Goal: Task Accomplishment & Management: Complete application form

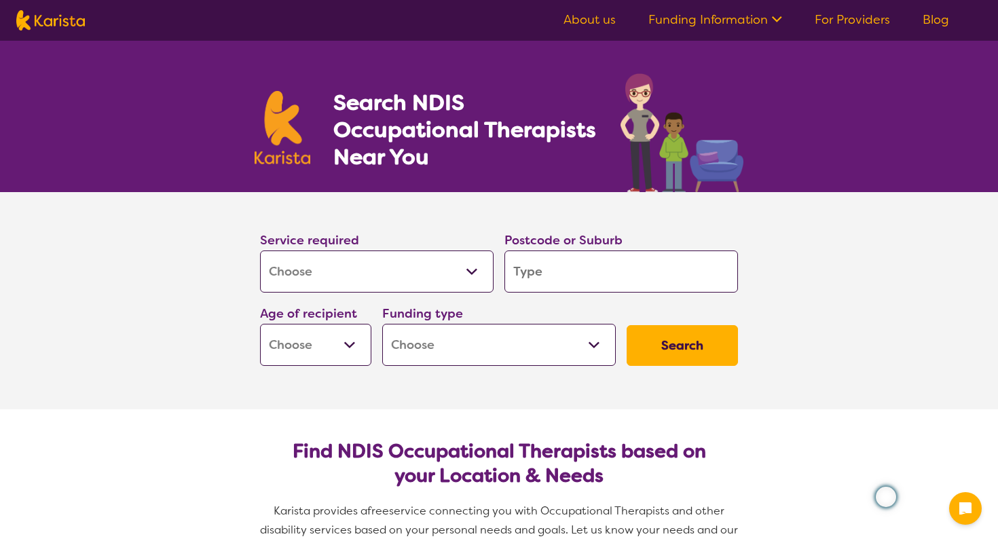
select select "[MEDICAL_DATA]"
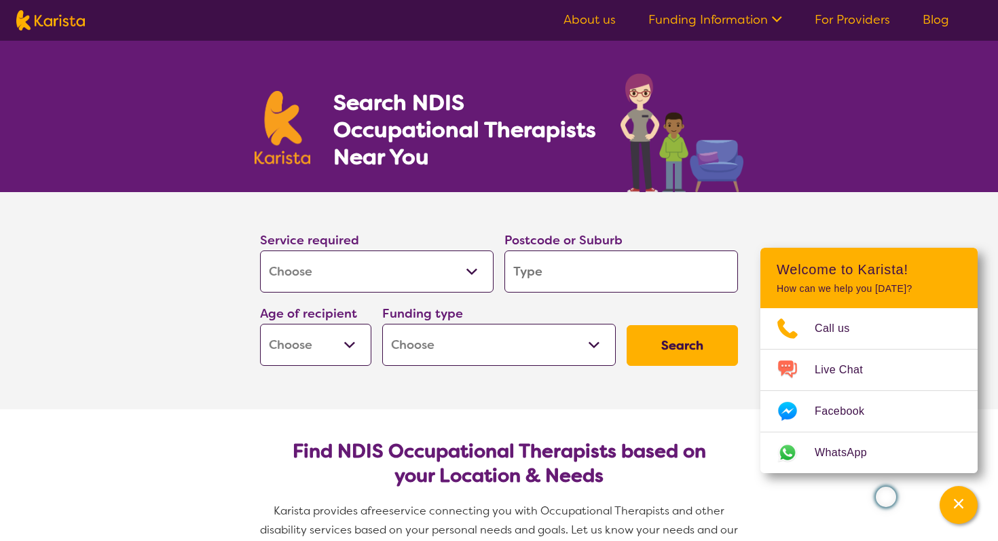
click at [430, 275] on select "Allied Health Assistant Assessment ([MEDICAL_DATA] or [MEDICAL_DATA]) Behaviour…" at bounding box center [377, 271] width 234 height 42
click at [260, 250] on select "Allied Health Assistant Assessment ([MEDICAL_DATA] or [MEDICAL_DATA]) Behaviour…" at bounding box center [377, 271] width 234 height 42
click at [555, 280] on input "search" at bounding box center [621, 271] width 234 height 42
type input "2"
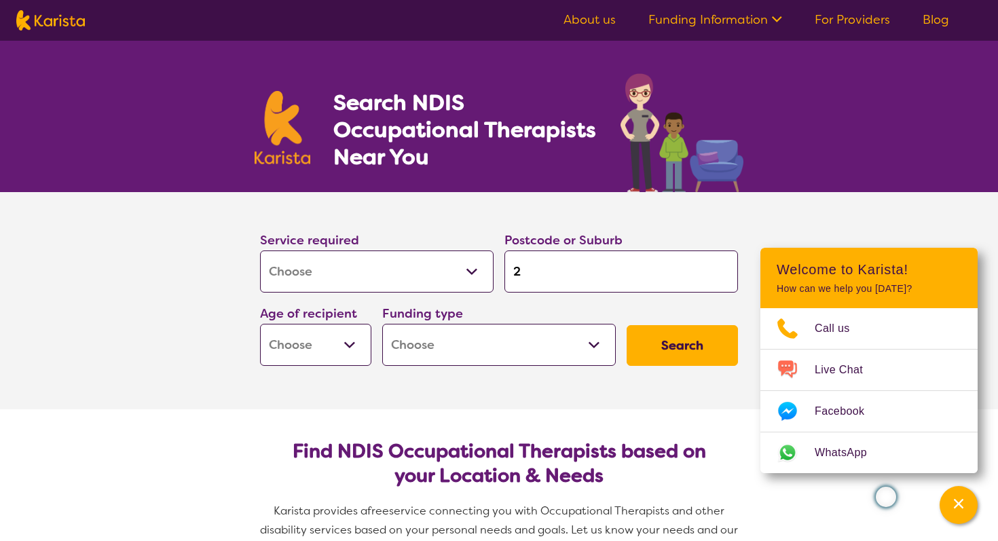
type input "21"
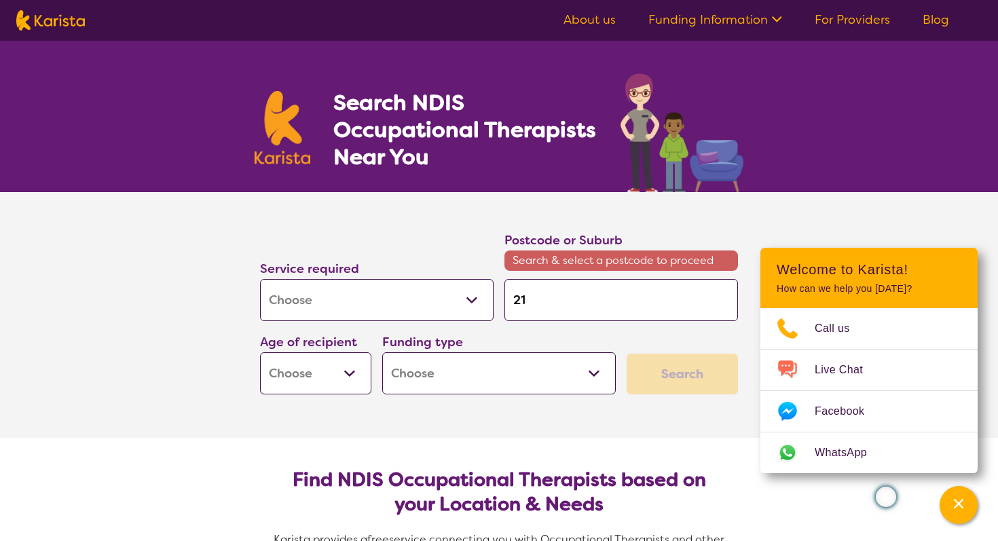
type input "215"
type input "2153"
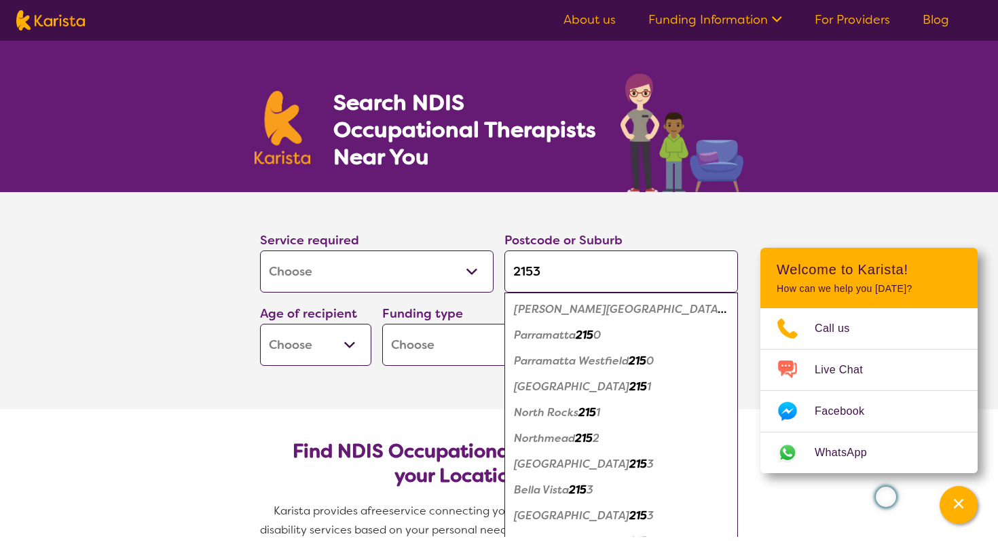
type input "2153"
click at [627, 325] on button "Search" at bounding box center [682, 345] width 111 height 41
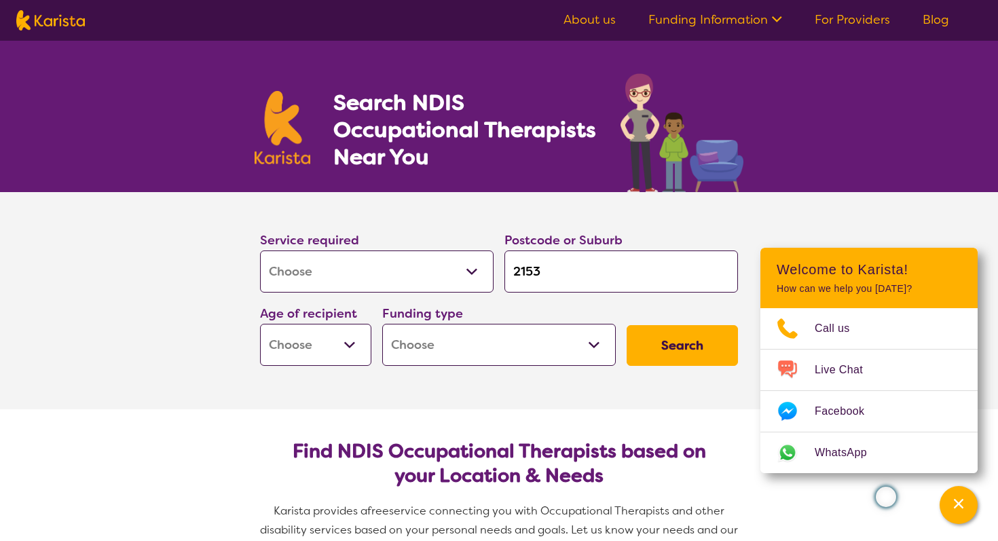
click at [352, 339] on select "Early Childhood - 0 to 9 Child - 10 to 11 Adolescent - 12 to 17 Adult - 18 to 6…" at bounding box center [315, 345] width 111 height 42
select select "AS"
click at [260, 324] on select "Early Childhood - 0 to 9 Child - 10 to 11 Adolescent - 12 to 17 Adult - 18 to 6…" at bounding box center [315, 345] width 111 height 42
select select "AS"
click at [450, 342] on select "Home Care Package (HCP) National Disability Insurance Scheme (NDIS) I don't know" at bounding box center [499, 345] width 234 height 42
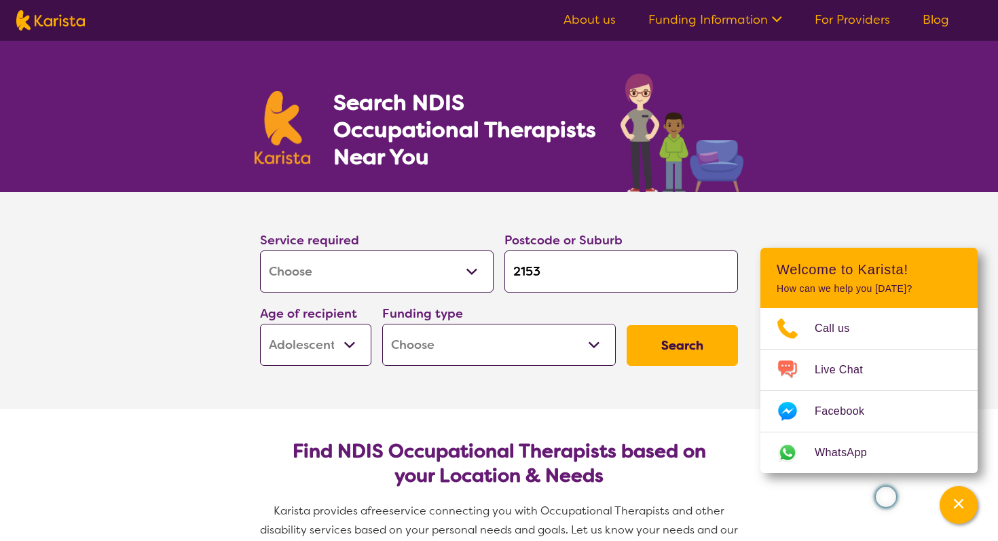
select select "NDIS"
click at [382, 324] on select "Home Care Package (HCP) National Disability Insurance Scheme (NDIS) I don't know" at bounding box center [499, 345] width 234 height 42
select select "NDIS"
click at [671, 339] on button "Search" at bounding box center [682, 345] width 111 height 41
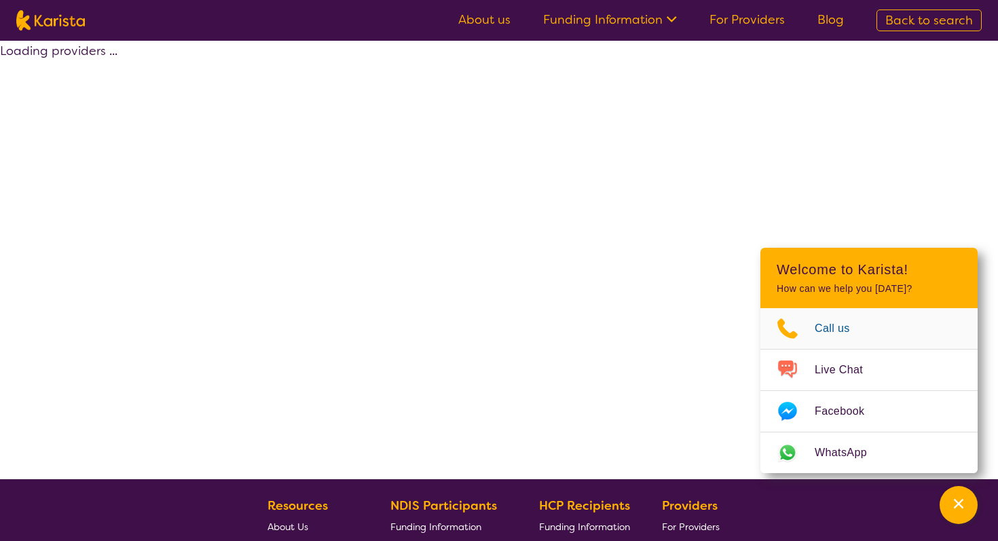
select select "by_score"
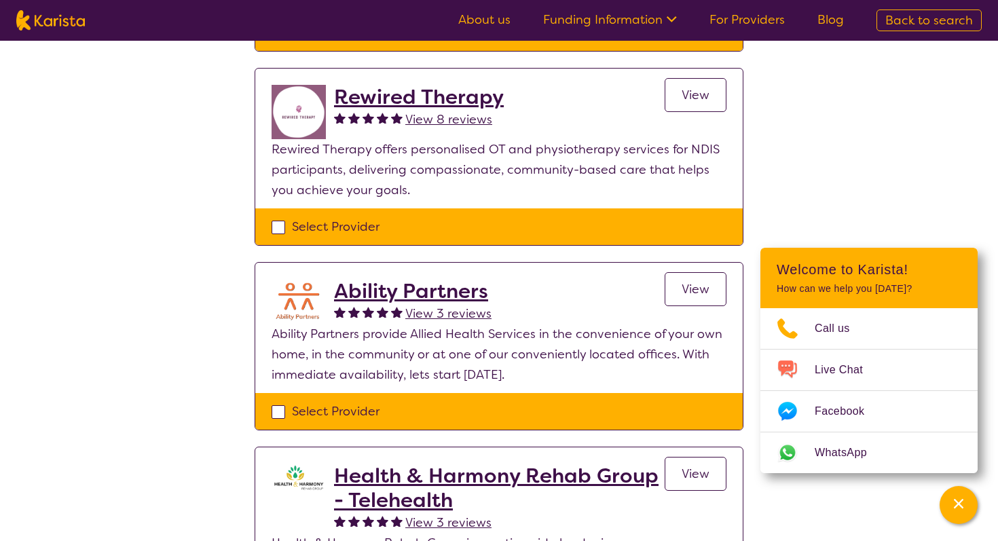
scroll to position [334, 0]
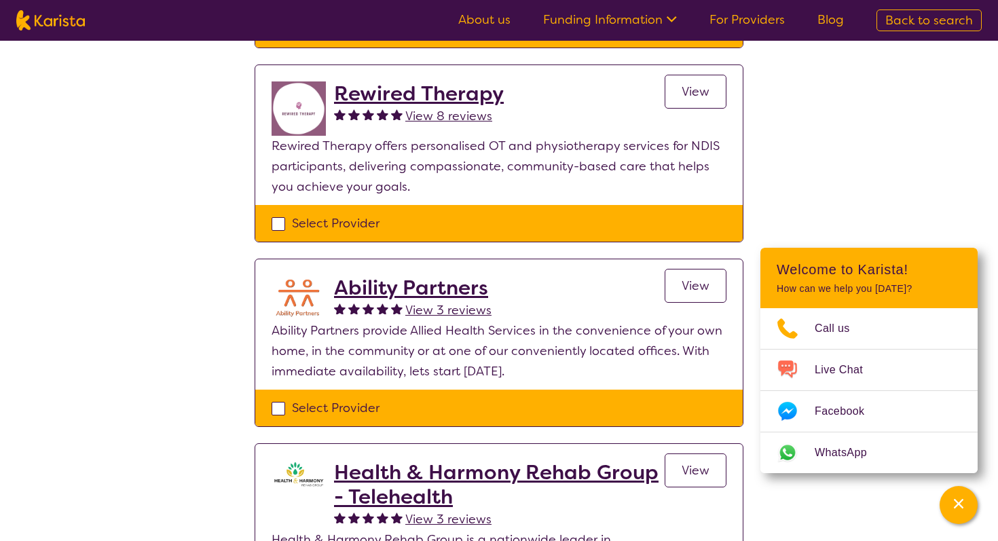
click at [281, 405] on div "Select Provider" at bounding box center [499, 408] width 455 height 20
checkbox input "true"
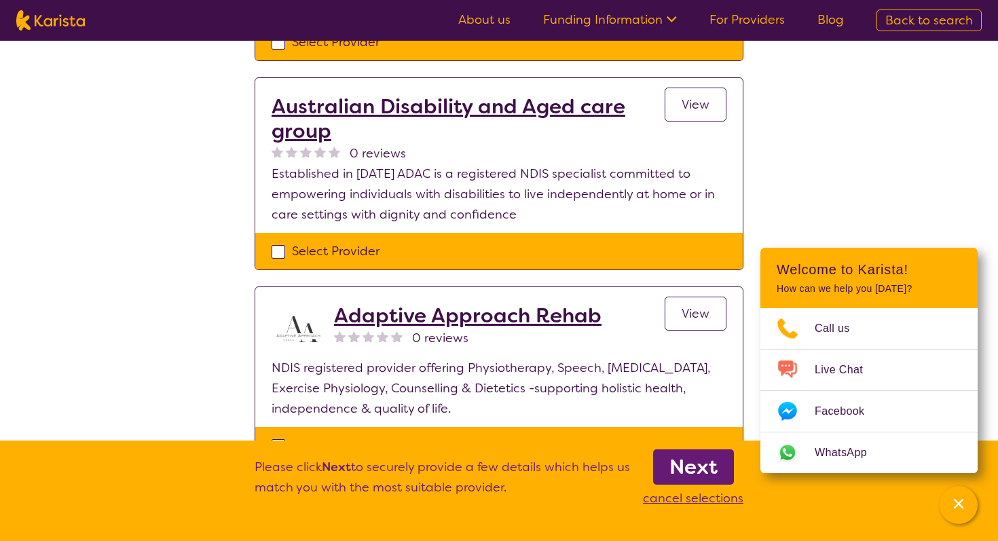
scroll to position [1331, 0]
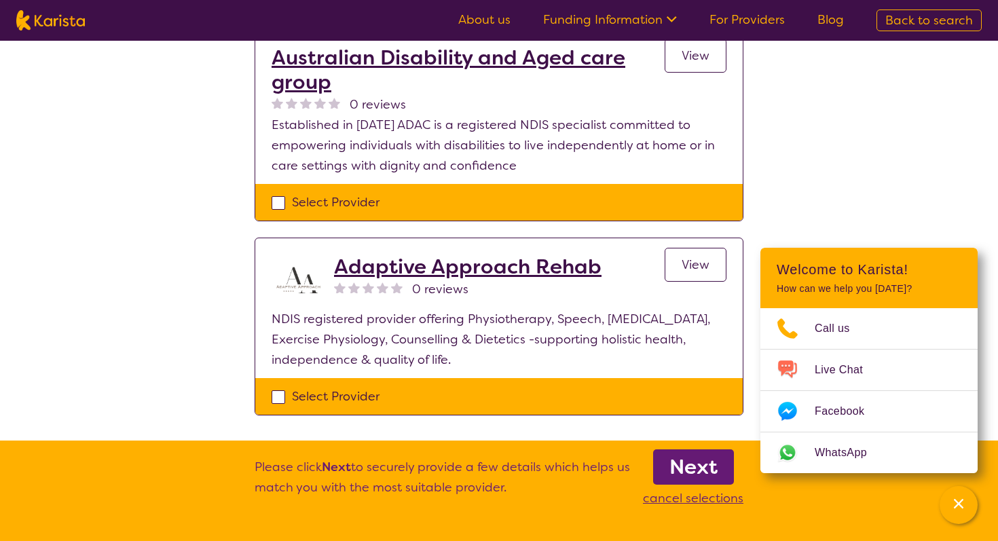
click at [278, 386] on div "Select Provider" at bounding box center [499, 396] width 455 height 20
checkbox input "true"
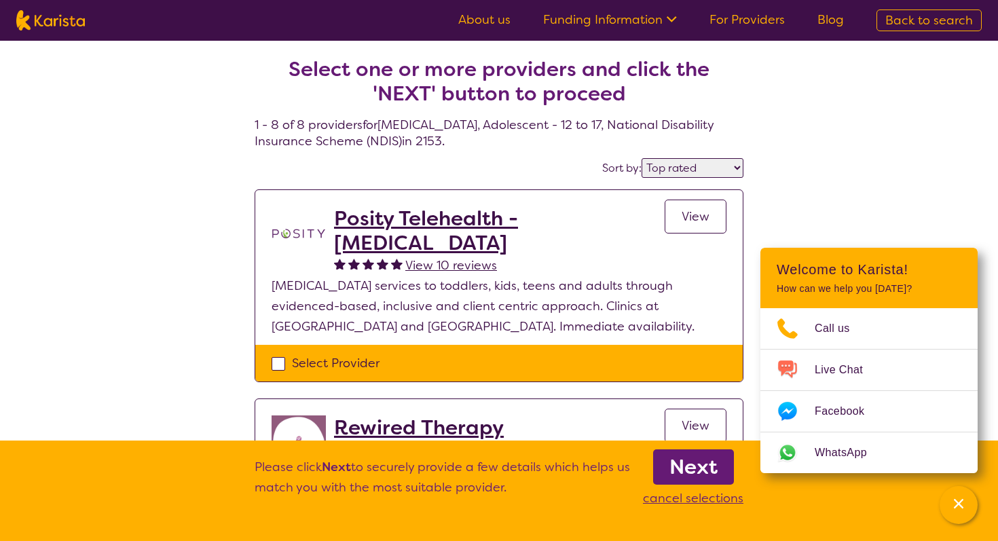
click at [688, 470] on b "Next" at bounding box center [693, 466] width 48 height 27
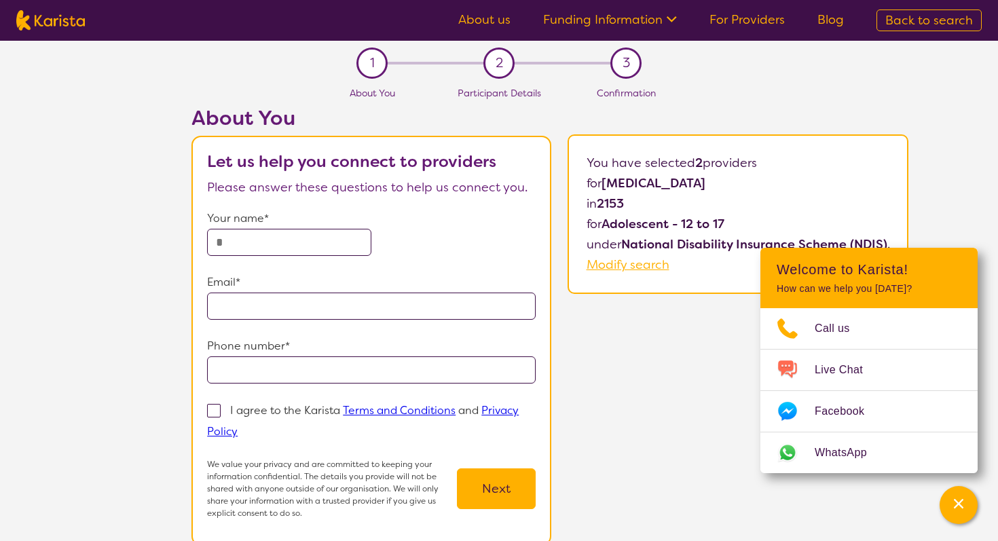
click at [308, 245] on input "text" at bounding box center [289, 242] width 164 height 27
type input "*****"
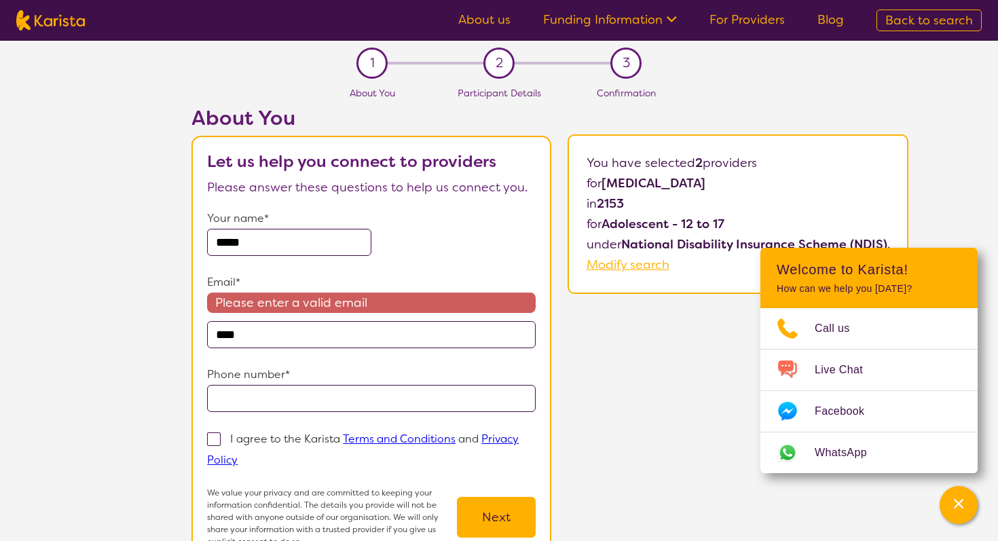
type input "**********"
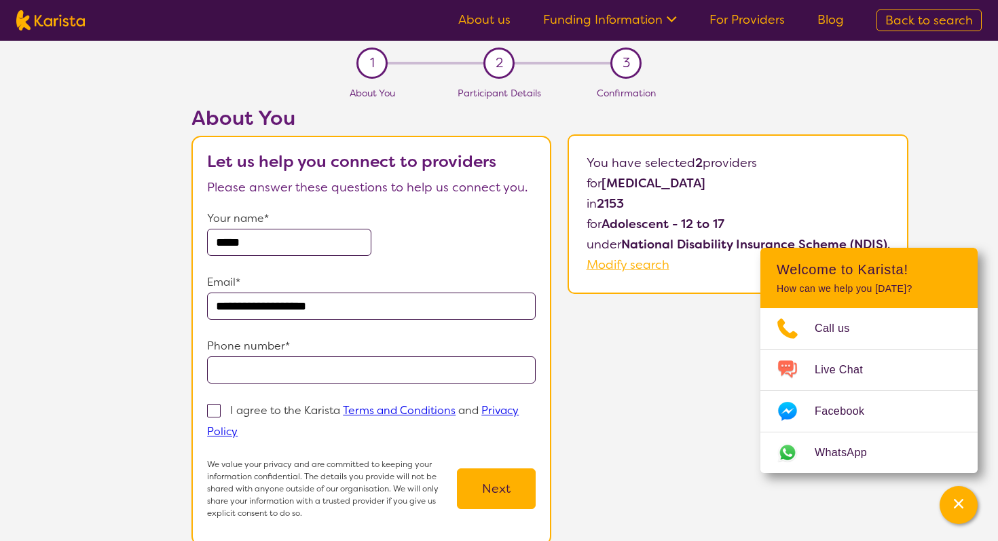
click at [313, 368] on input "tel" at bounding box center [371, 369] width 329 height 27
type input "**********"
click at [210, 411] on span at bounding box center [214, 411] width 14 height 14
click at [238, 426] on input "I agree to the Karista Terms and Conditions and Privacy Policy" at bounding box center [242, 430] width 9 height 9
checkbox input "true"
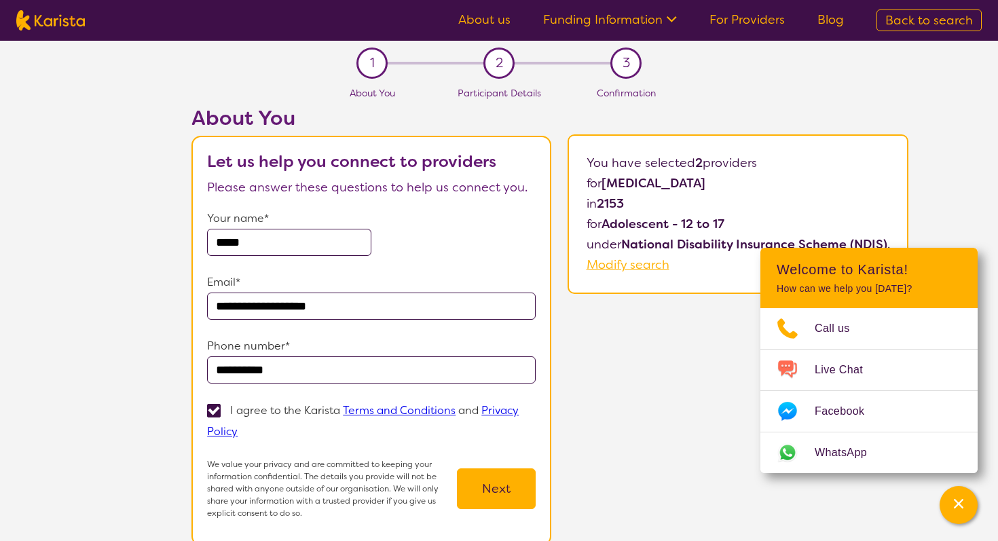
click at [464, 486] on button "Next" at bounding box center [496, 488] width 79 height 41
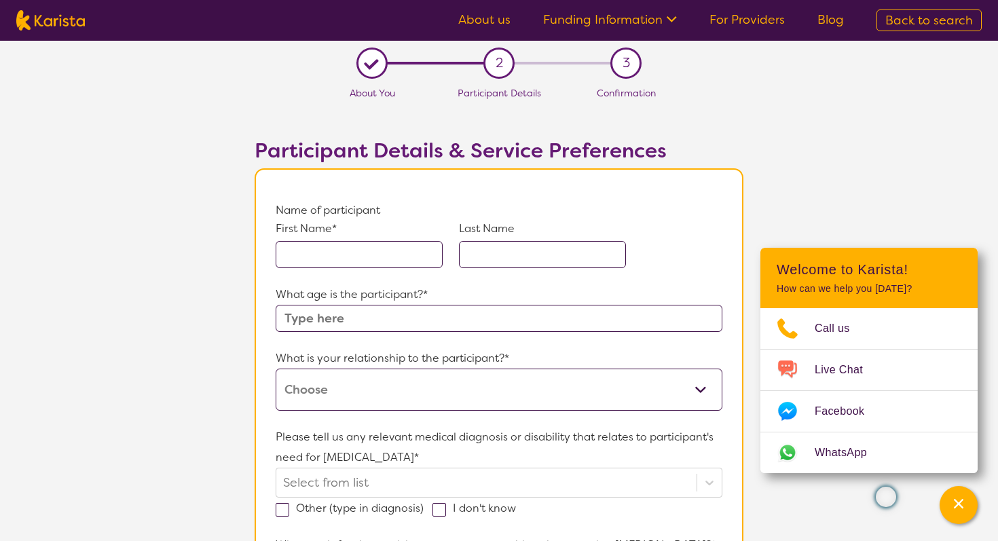
click at [386, 258] on input "text" at bounding box center [359, 254] width 167 height 27
type input "Yumna"
type input "Duimpies"
click at [340, 245] on input "Yumna" at bounding box center [359, 254] width 167 height 27
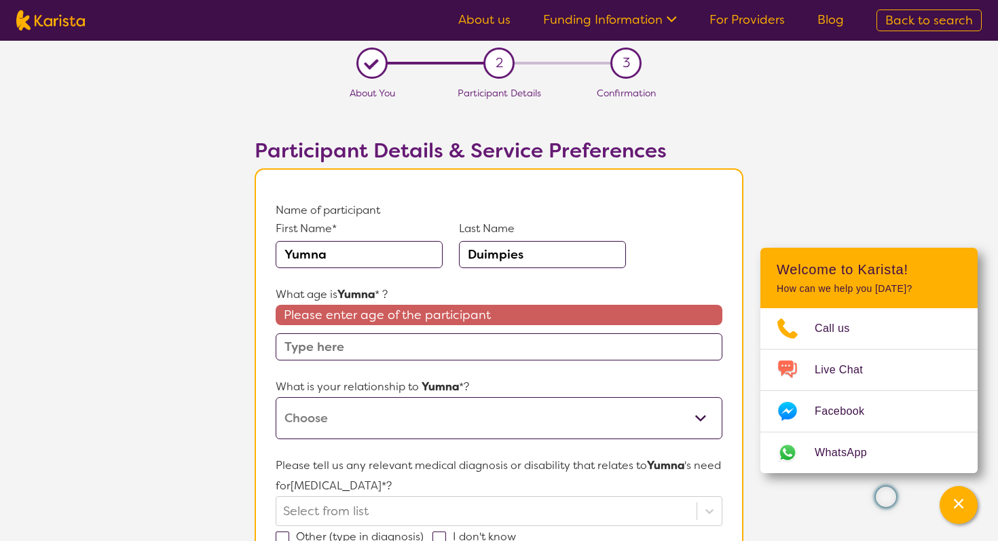
click at [340, 245] on input "Yumna" at bounding box center [359, 254] width 167 height 27
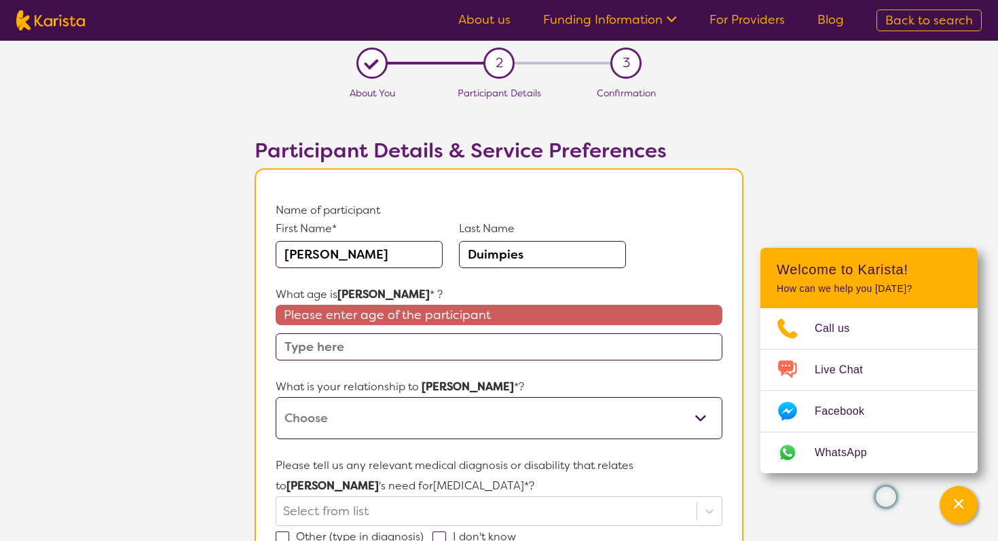
type input "[PERSON_NAME]"
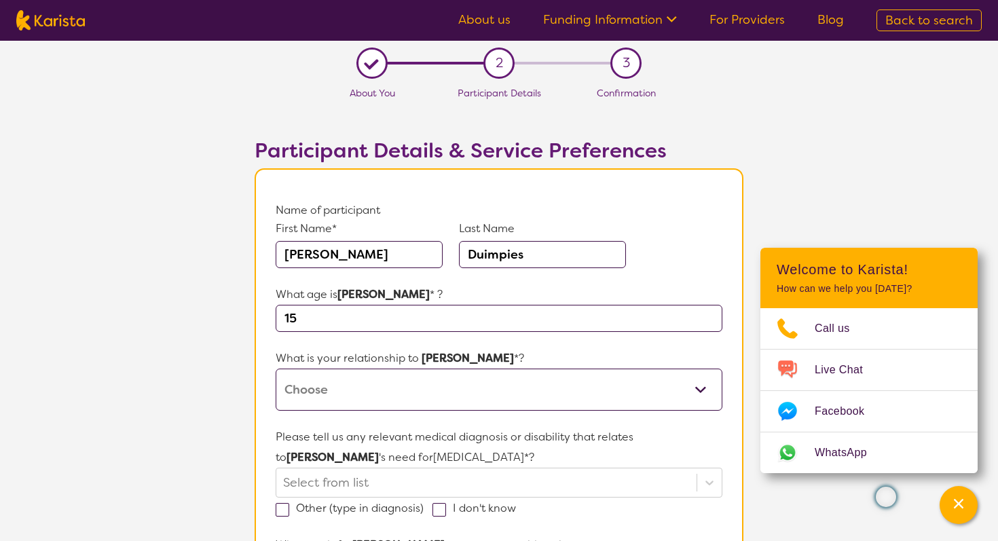
type input "15"
click at [392, 391] on select "This request is for myself I am their parent I am their child I am their spouse…" at bounding box center [499, 390] width 447 height 42
select select "I am their parent"
click at [276, 369] on select "This request is for myself I am their parent I am their child I am their spouse…" at bounding box center [499, 390] width 447 height 42
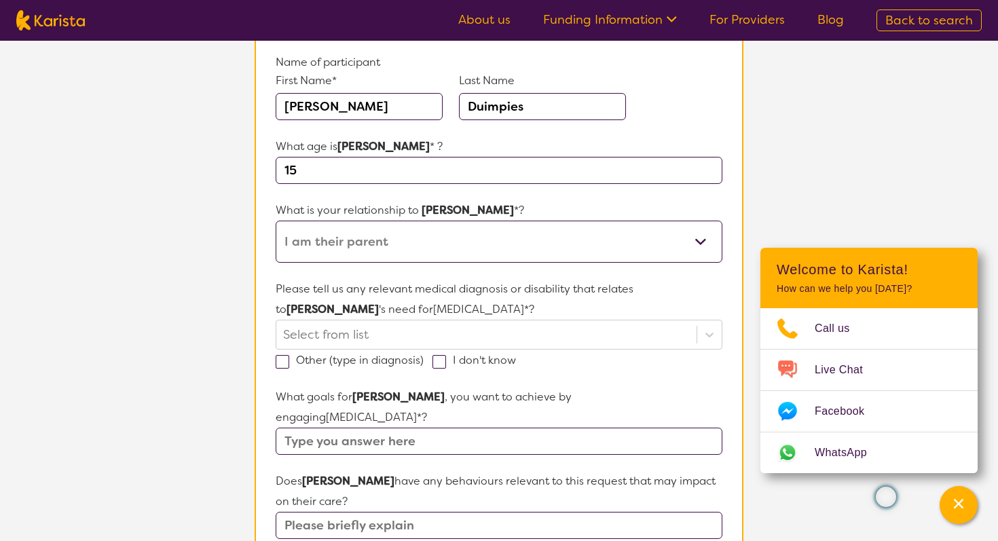
scroll to position [155, 0]
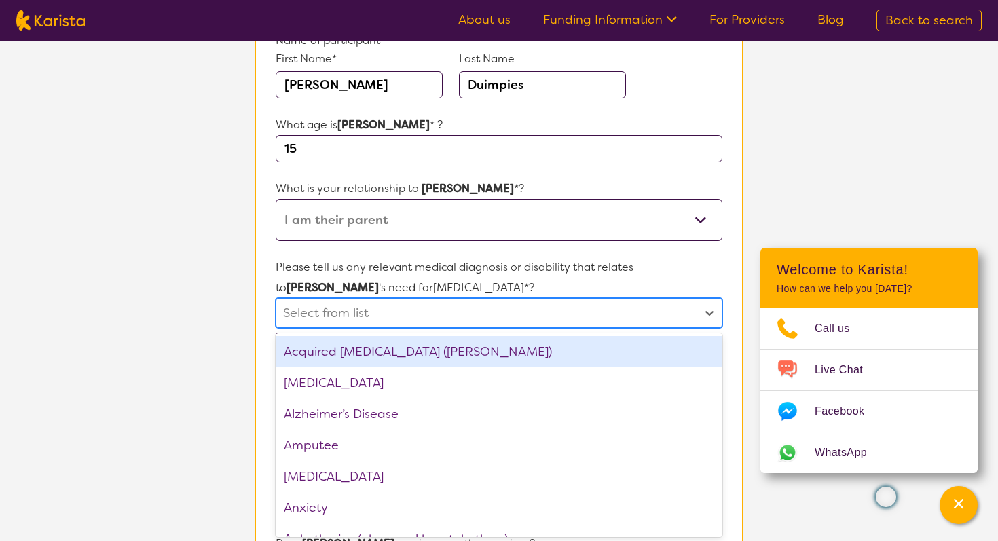
click at [444, 324] on div "Select from list" at bounding box center [486, 313] width 420 height 29
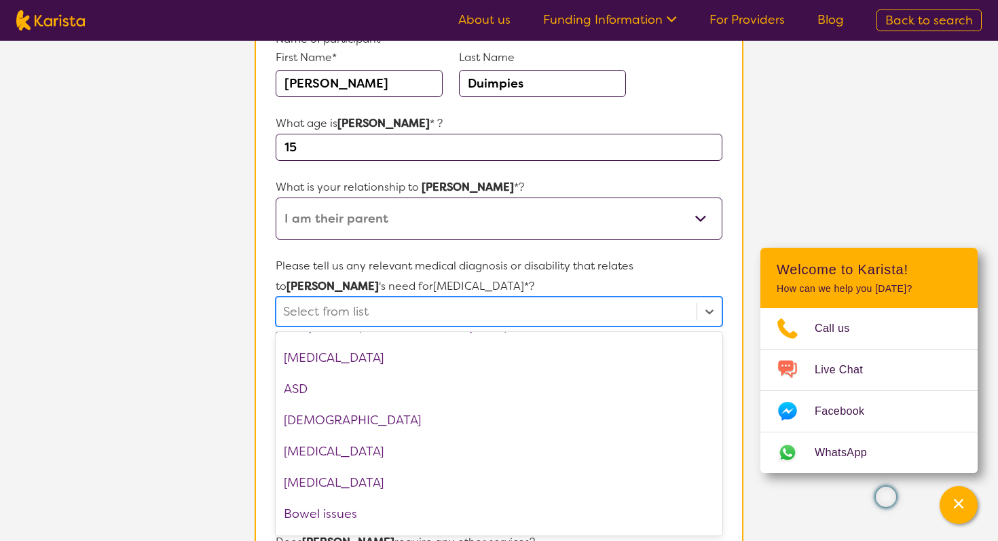
scroll to position [218, 0]
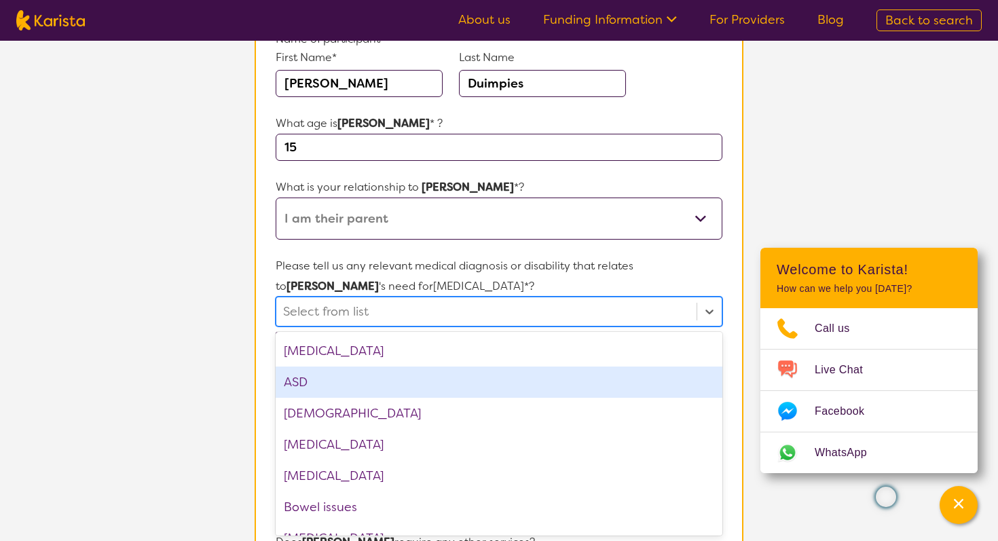
click at [406, 389] on div "ASD" at bounding box center [499, 382] width 447 height 31
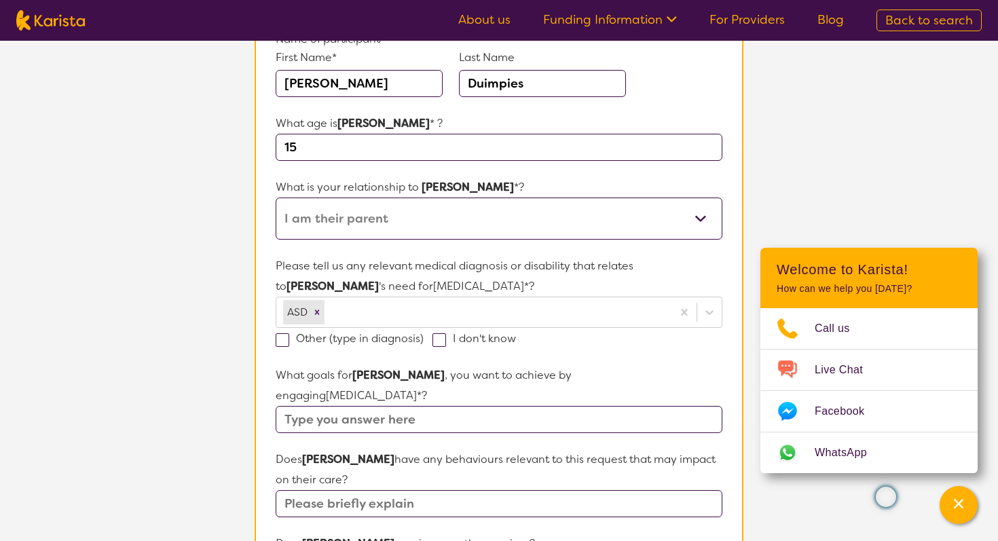
click at [717, 290] on p "Please tell us any relevant medical diagnosis or disability that relates to [PE…" at bounding box center [499, 276] width 447 height 41
click at [375, 406] on input "text" at bounding box center [499, 419] width 447 height 27
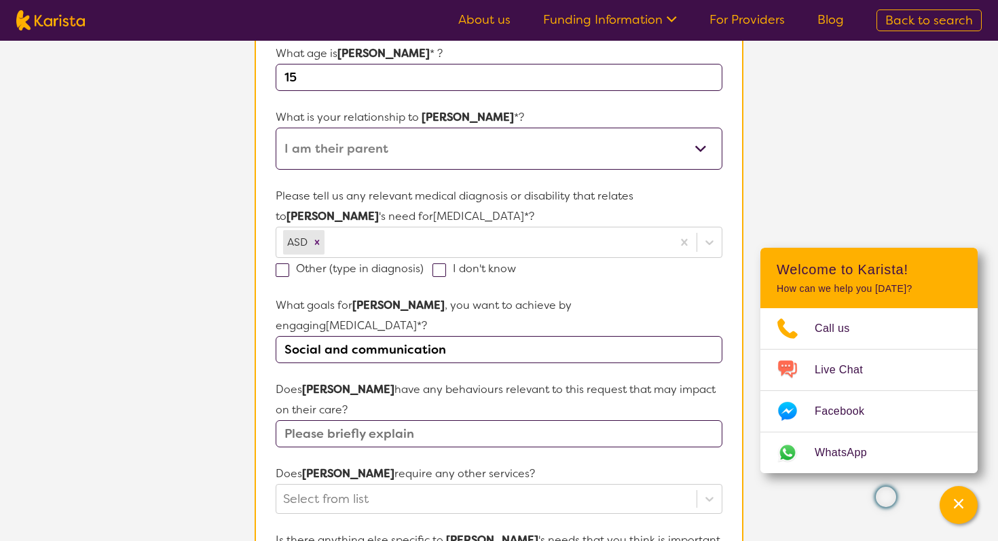
scroll to position [242, 0]
type input "Social and communication"
click at [381, 419] on input "text" at bounding box center [499, 432] width 447 height 27
type input "No"
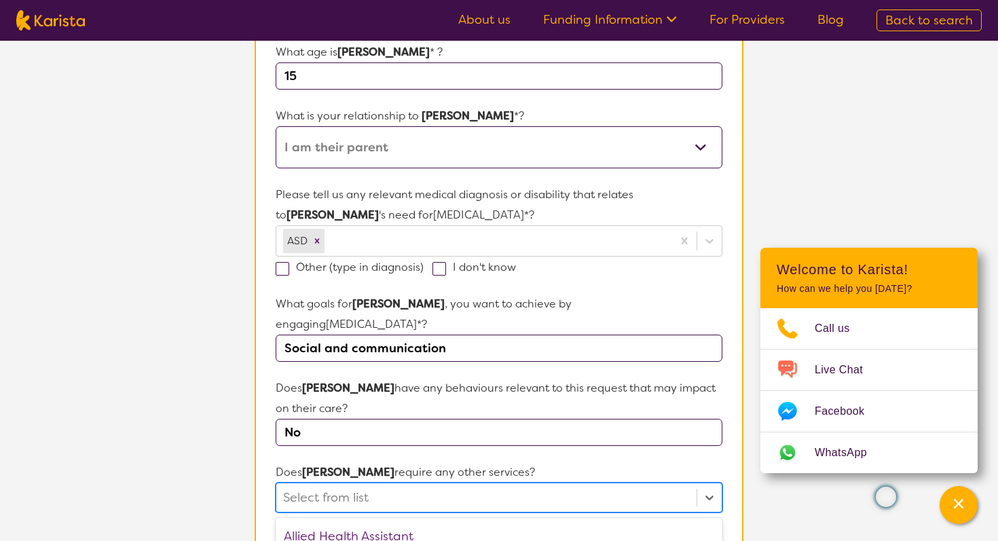
scroll to position [407, 0]
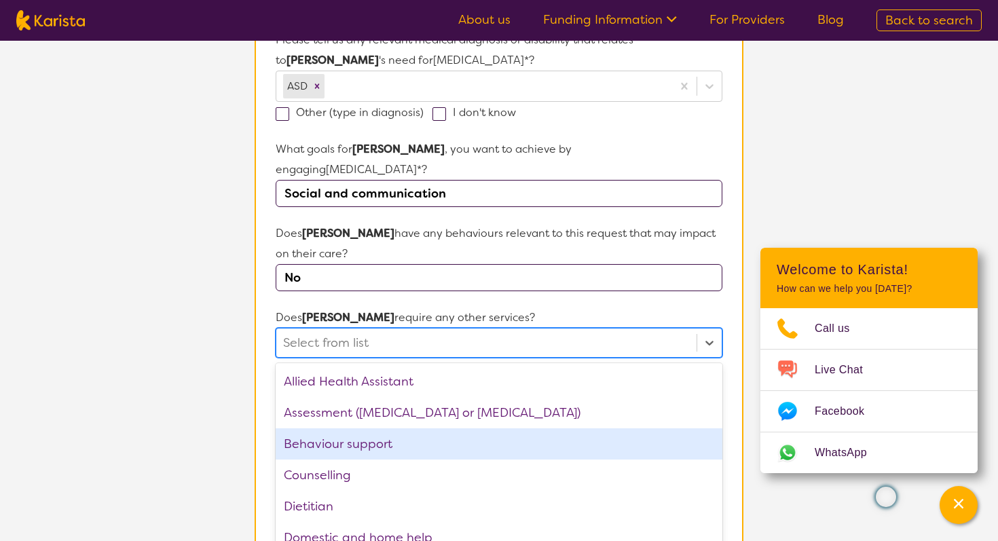
click at [391, 358] on div "option Behaviour support focused, 3 of 21. 21 results available. Use Up and Dow…" at bounding box center [499, 343] width 447 height 30
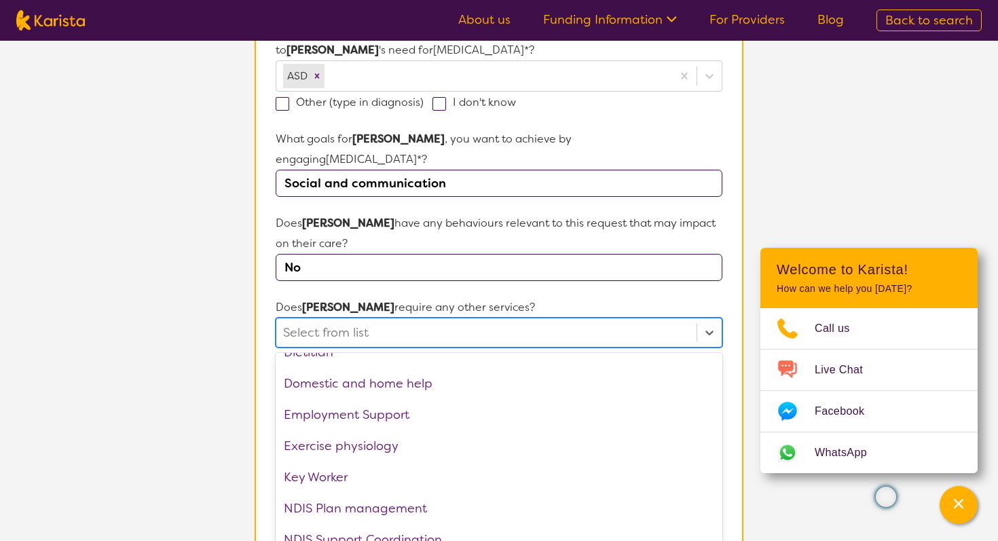
scroll to position [121, 0]
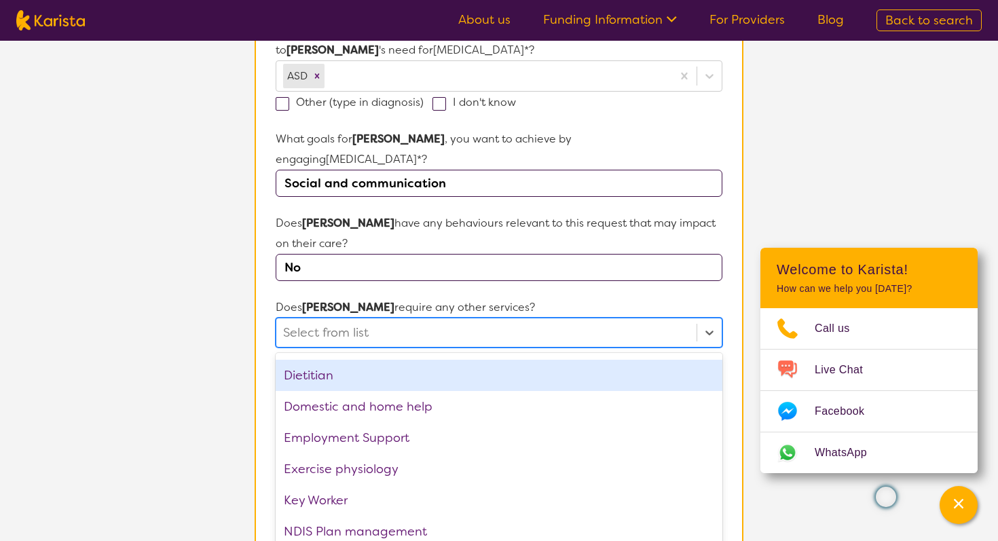
click at [367, 360] on div "Dietitian" at bounding box center [499, 375] width 447 height 31
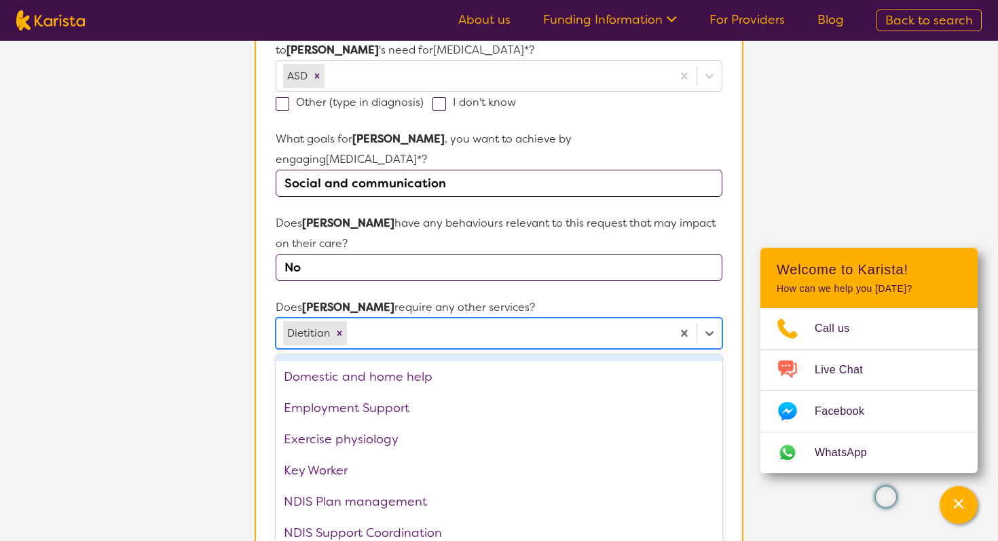
click at [606, 297] on p "Does [PERSON_NAME] require any other services?" at bounding box center [499, 307] width 447 height 20
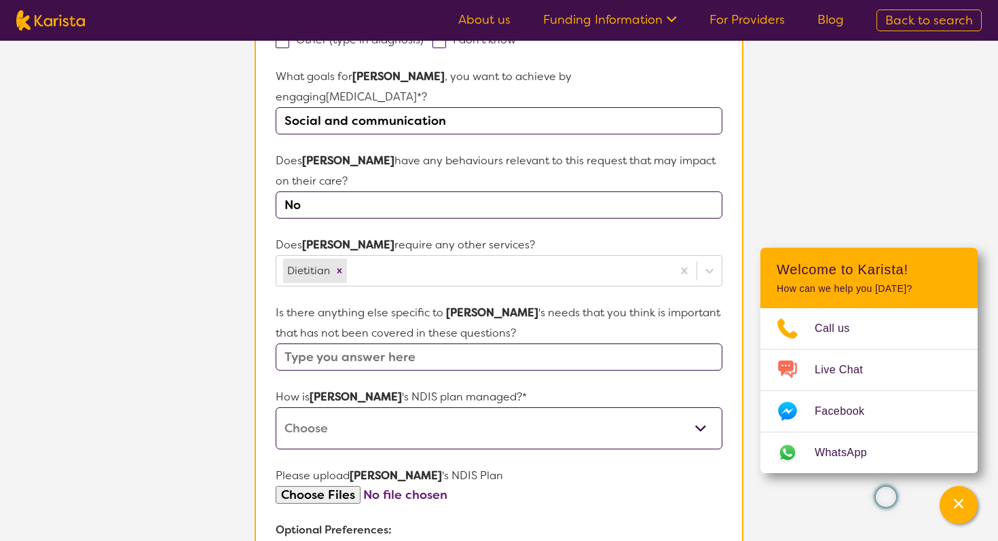
scroll to position [472, 0]
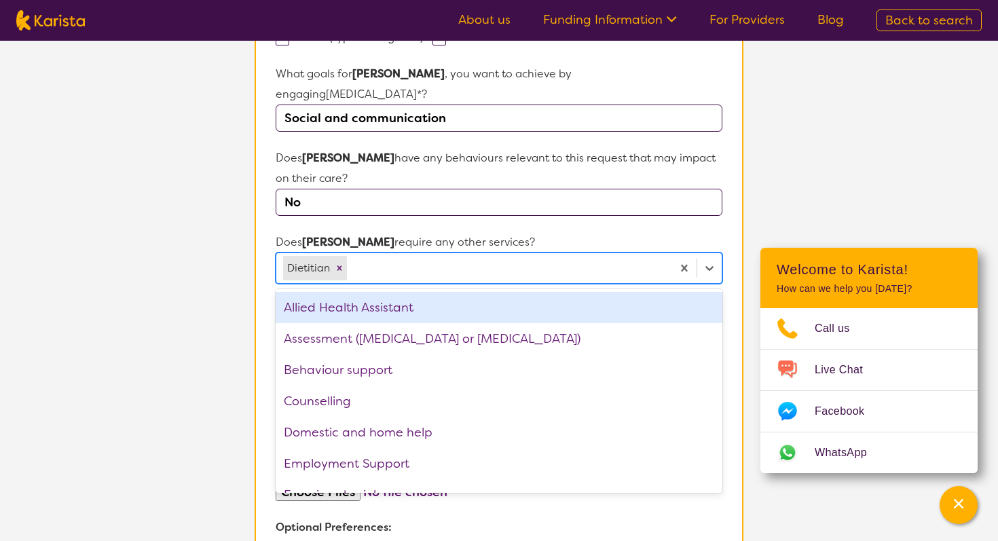
click at [555, 257] on div at bounding box center [508, 268] width 316 height 23
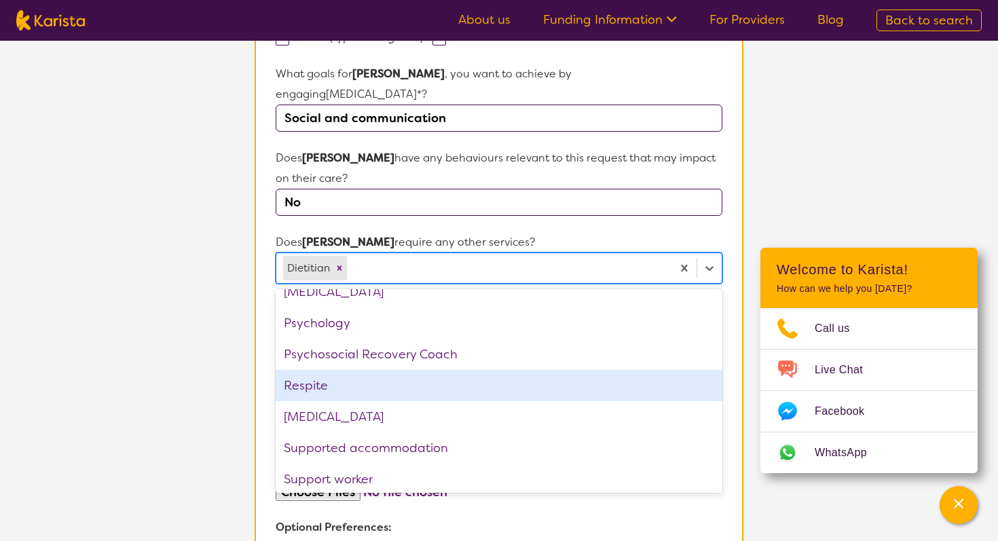
scroll to position [426, 0]
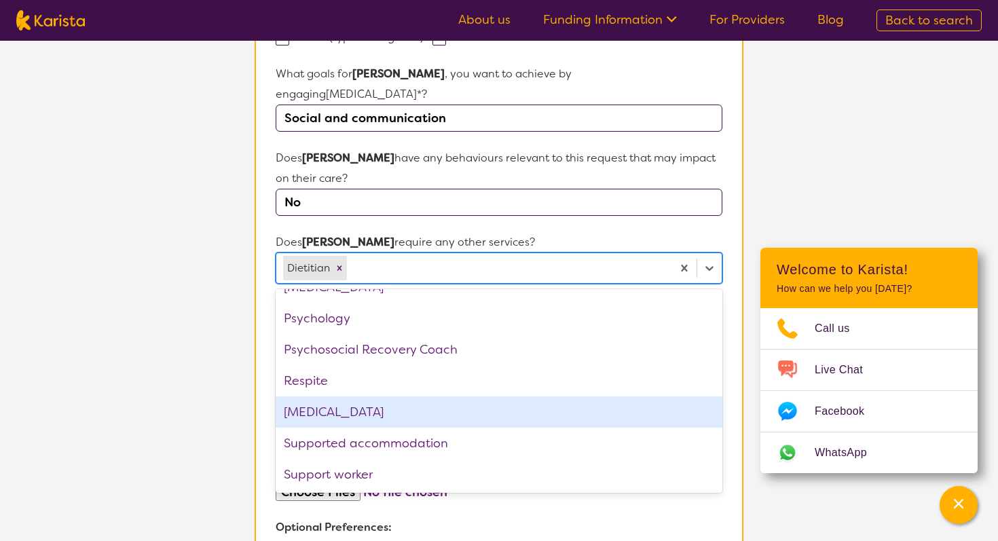
click at [420, 399] on div "[MEDICAL_DATA]" at bounding box center [499, 411] width 447 height 31
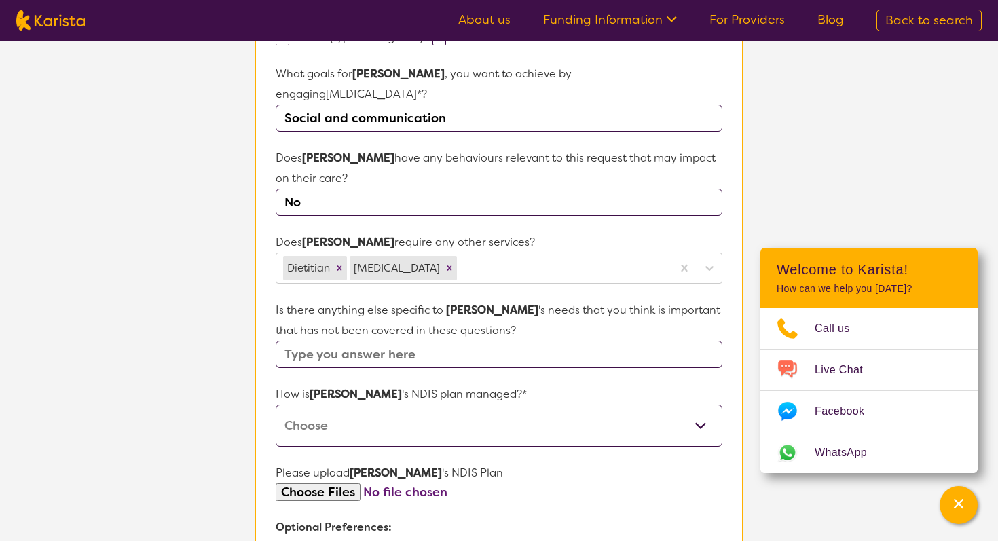
click at [656, 232] on p "Does [PERSON_NAME] require any other services?" at bounding box center [499, 242] width 447 height 20
click at [507, 405] on select "Self-managed NDIS plan Managed by a registered plan management provider (not th…" at bounding box center [499, 426] width 447 height 42
select select "Self Managed"
click at [276, 405] on select "Self-managed NDIS plan Managed by a registered plan management provider (not th…" at bounding box center [499, 426] width 447 height 42
click at [485, 463] on p "Please upload [PERSON_NAME] 's NDIS Plan" at bounding box center [499, 473] width 447 height 20
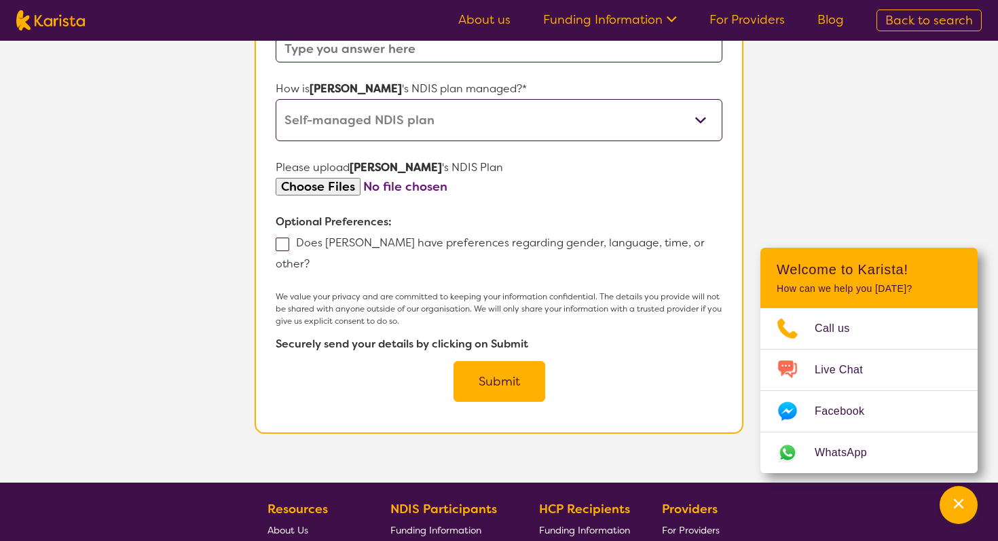
scroll to position [781, 0]
